Goal: Task Accomplishment & Management: Use online tool/utility

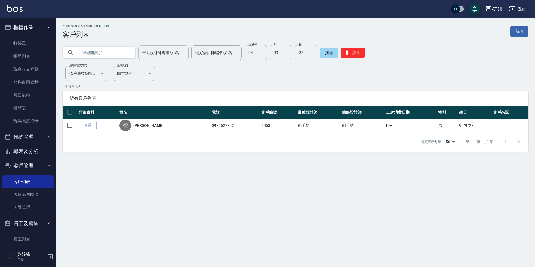
scroll to position [89, 0]
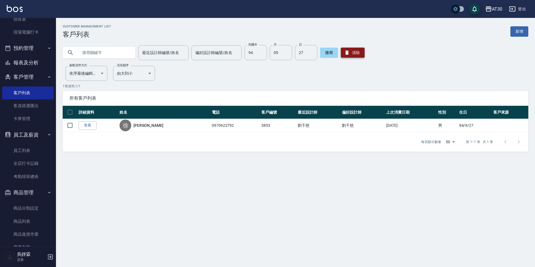
click at [358, 53] on button "清除" at bounding box center [353, 53] width 24 height 10
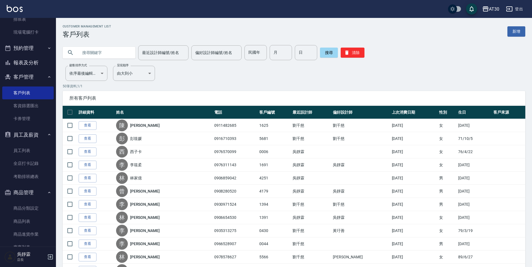
click at [127, 58] on input "text" at bounding box center [104, 52] width 53 height 15
type input "0910651883"
click at [333, 51] on button "搜尋" at bounding box center [329, 53] width 18 height 10
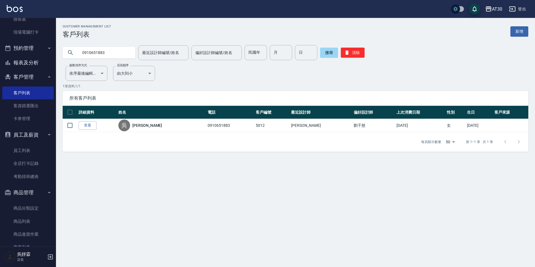
drag, startPoint x: 111, startPoint y: 52, endPoint x: -1, endPoint y: 58, distance: 112.1
click at [0, 58] on html "AT30 登出 櫃檯作業 打帳單 帳單列表 現金收支登錄 材料自購登錄 每日結帳 排班表 現場電腦打卡 預約管理 預約管理 單日預約紀錄 單週預約紀錄 報表及…" at bounding box center [267, 133] width 535 height 267
click at [257, 52] on input "民國年" at bounding box center [256, 52] width 22 height 15
type input "86"
type input "0"
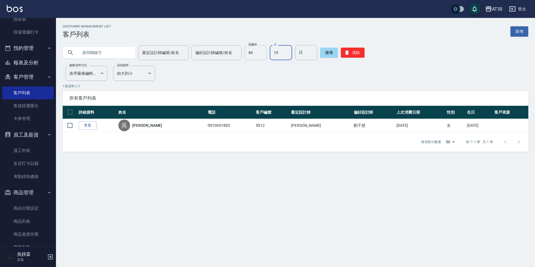
type input "10"
type input "09"
